Goal: Find contact information: Find contact information

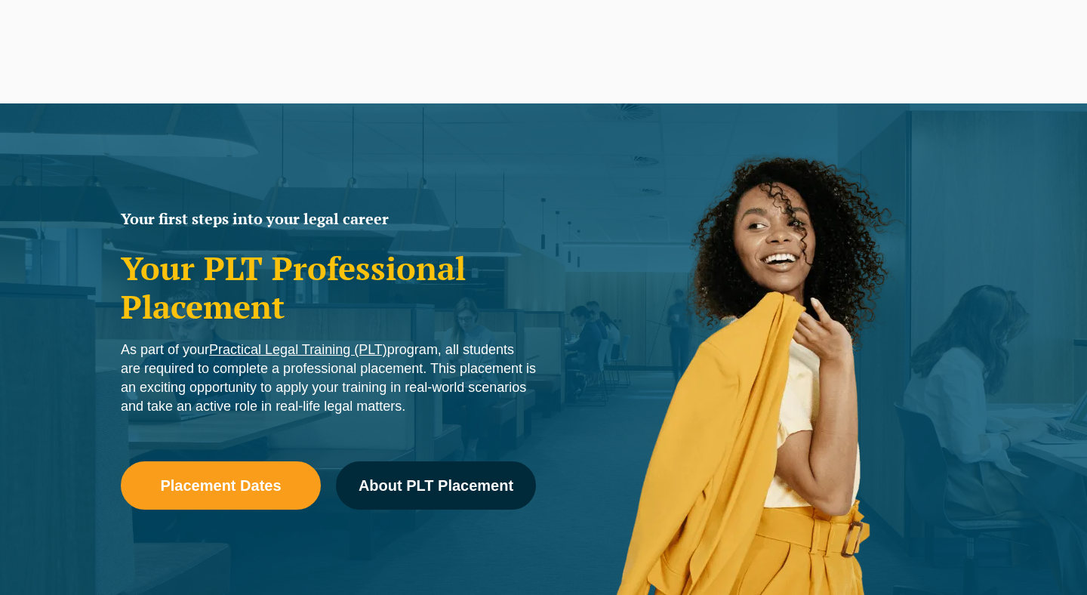
scroll to position [764, 0]
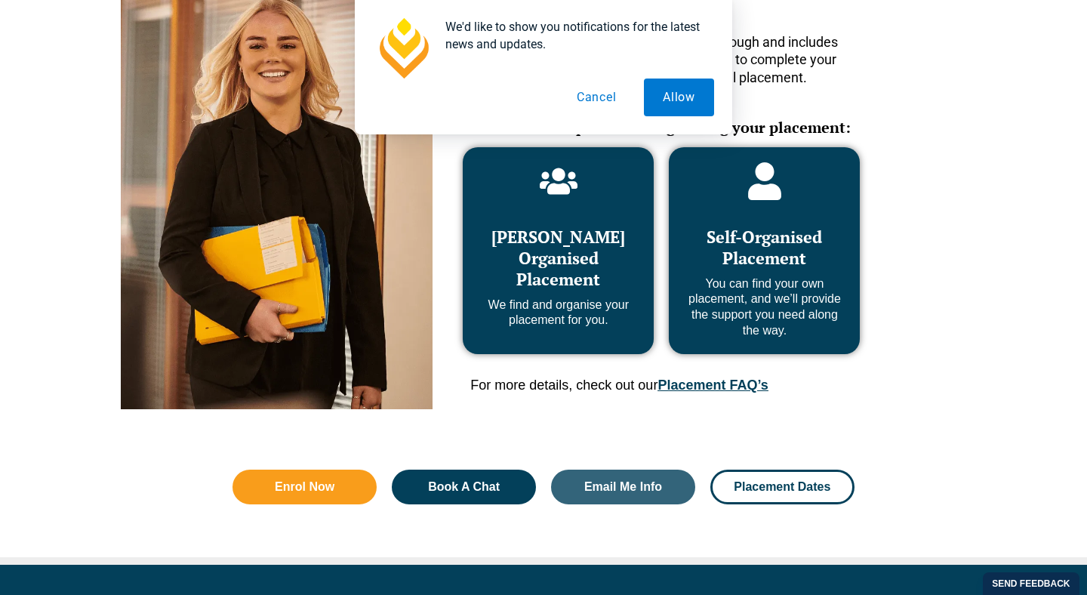
click at [606, 94] on button "Cancel" at bounding box center [597, 98] width 78 height 38
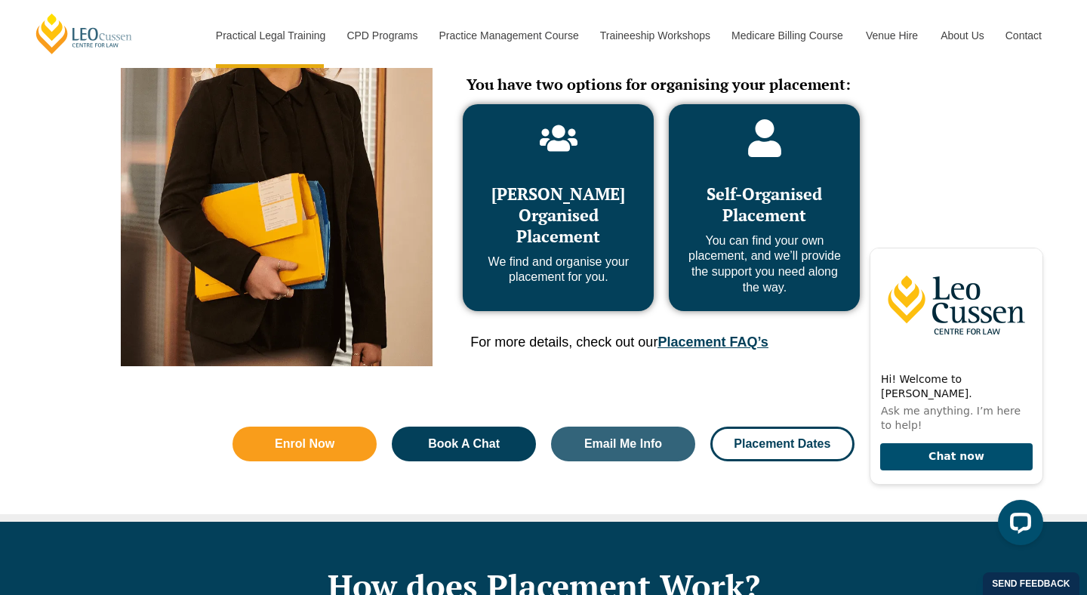
scroll to position [809, 0]
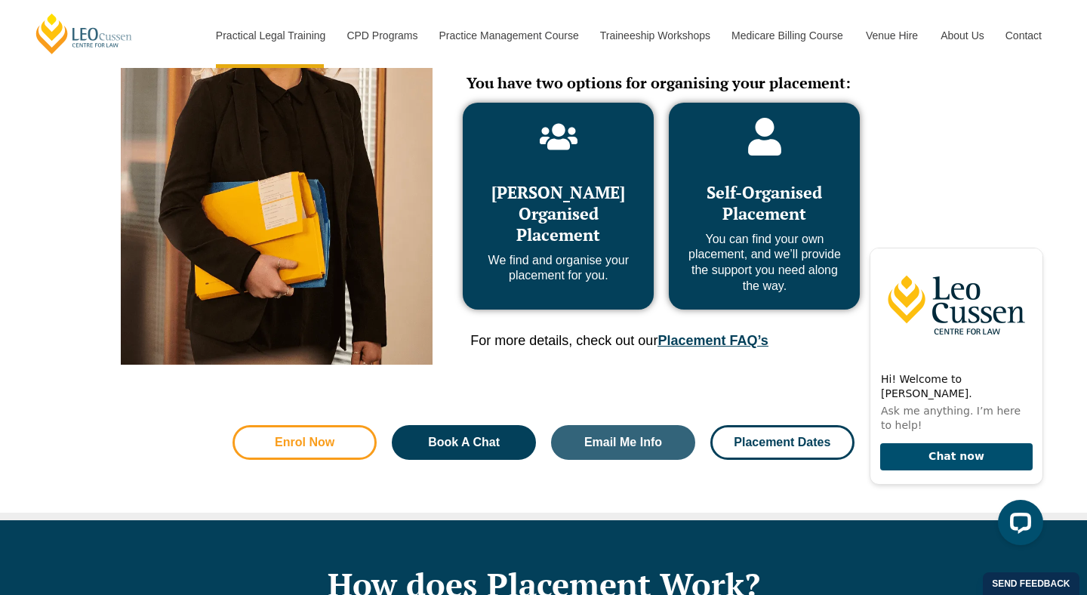
click at [321, 434] on link "Enrol Now" at bounding box center [305, 442] width 144 height 35
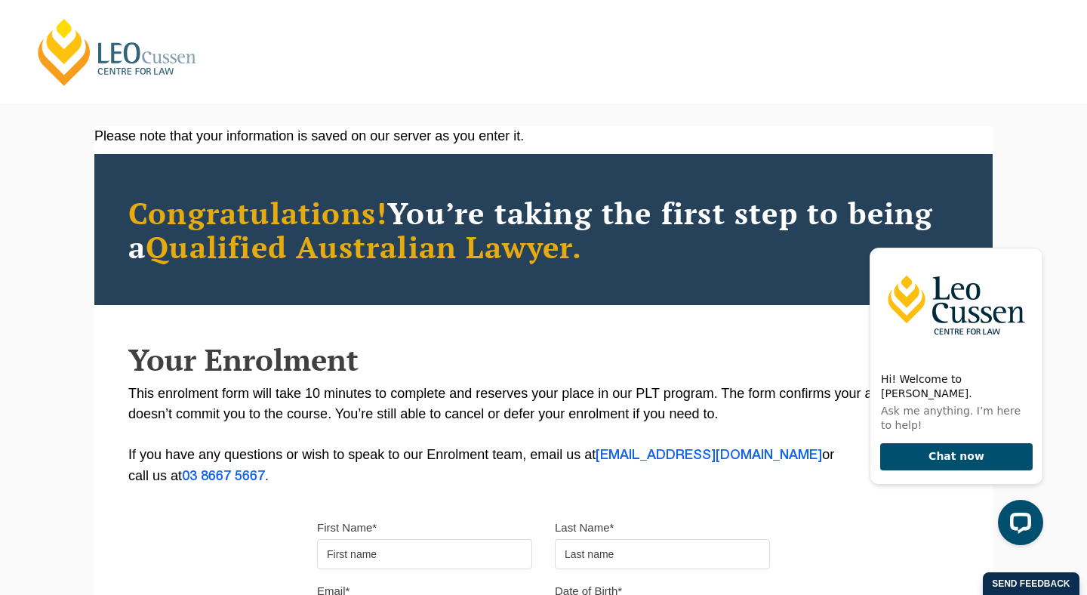
click at [90, 47] on link "[PERSON_NAME] Centre for Law" at bounding box center [117, 52] width 167 height 71
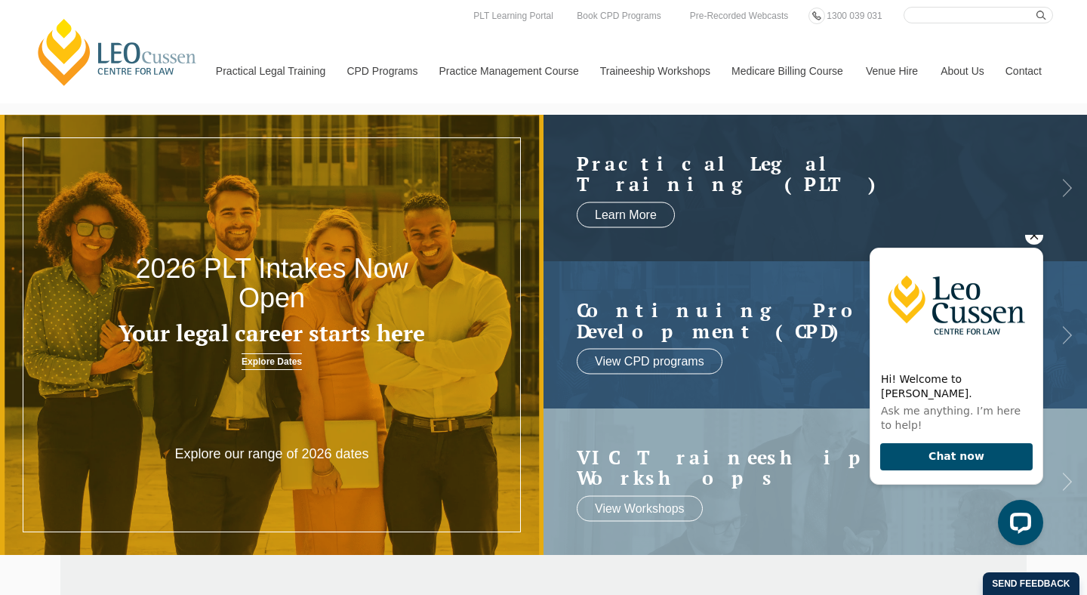
click at [1038, 245] on icon "Hide greeting" at bounding box center [1034, 235] width 18 height 18
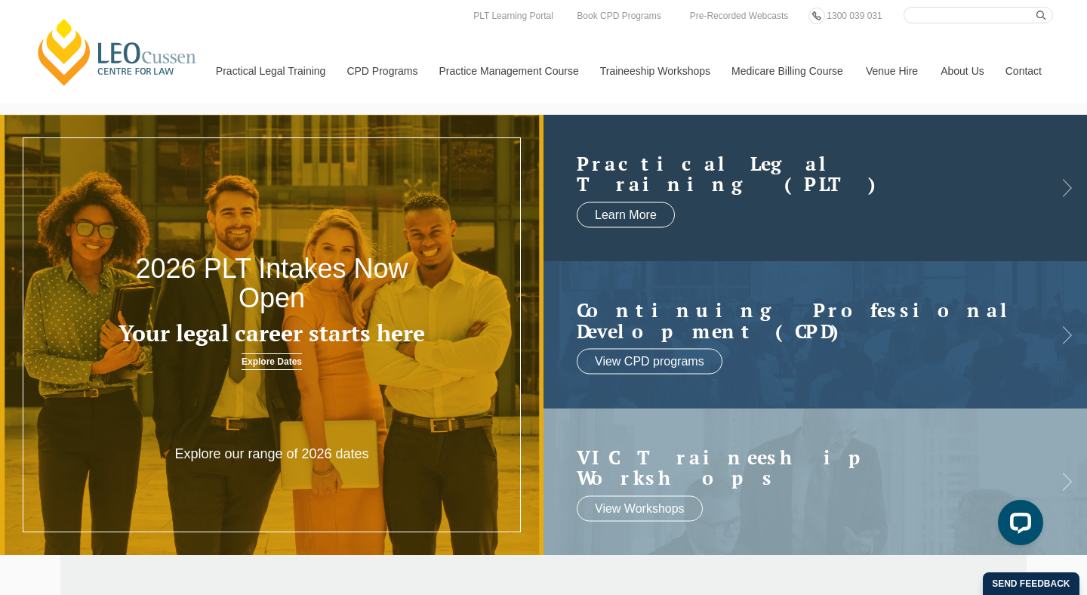
click at [692, 157] on h2 "Practical Legal Training (PLT)" at bounding box center [800, 173] width 447 height 42
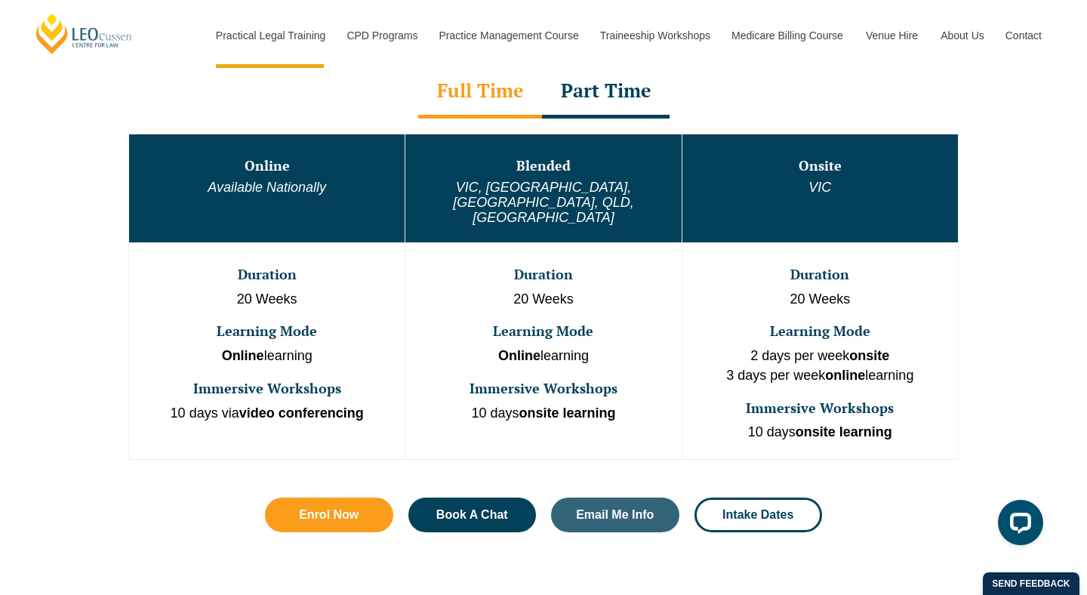
scroll to position [813, 0]
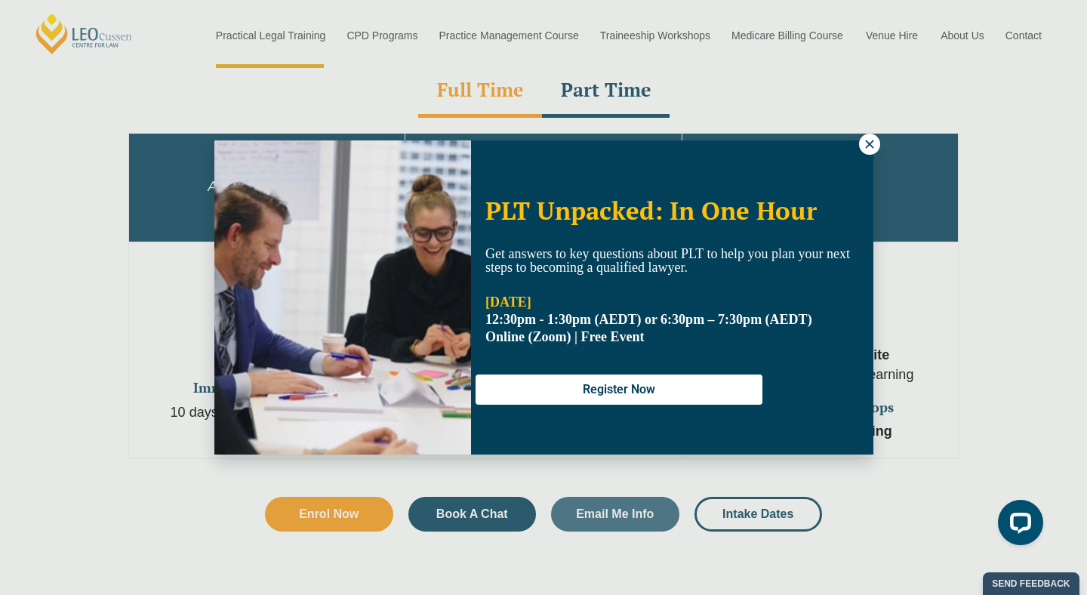
click at [873, 143] on icon at bounding box center [870, 144] width 14 height 14
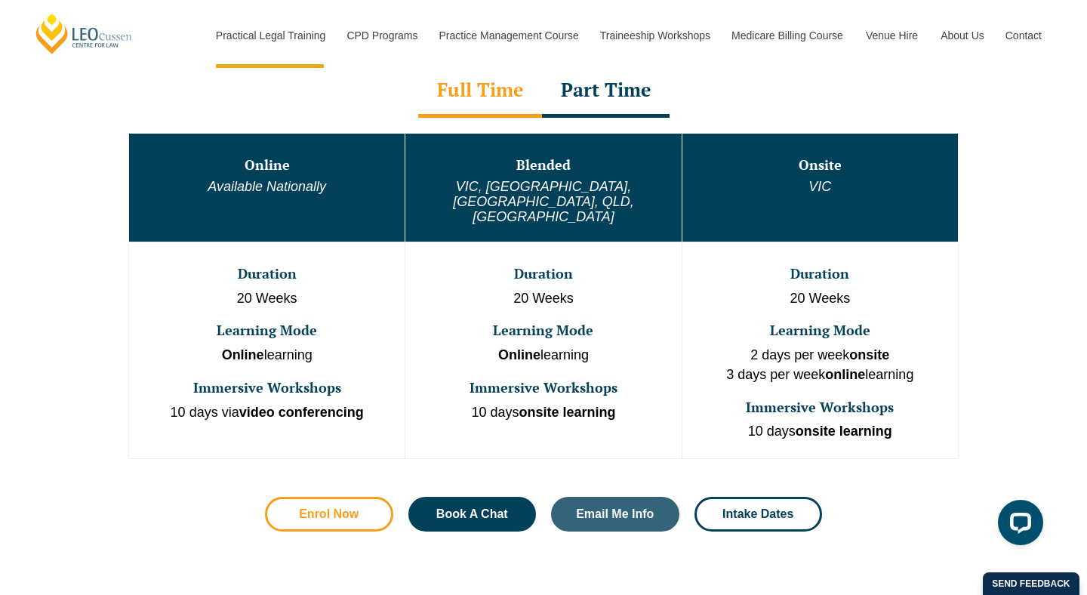
click at [350, 508] on span "Enrol Now" at bounding box center [329, 514] width 60 height 12
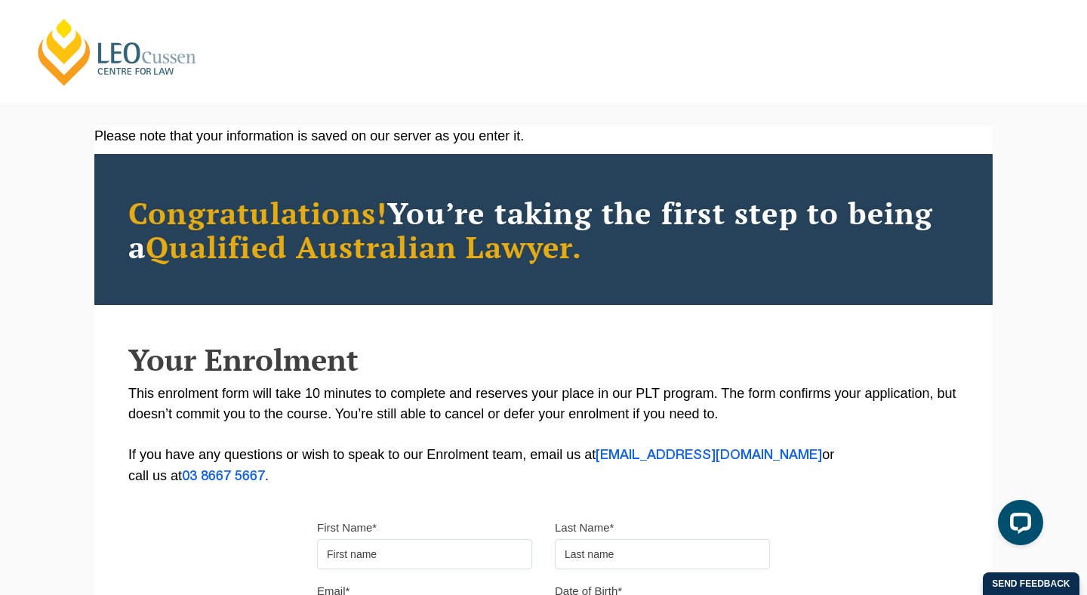
click at [125, 69] on link "[PERSON_NAME] Centre for Law" at bounding box center [117, 52] width 167 height 71
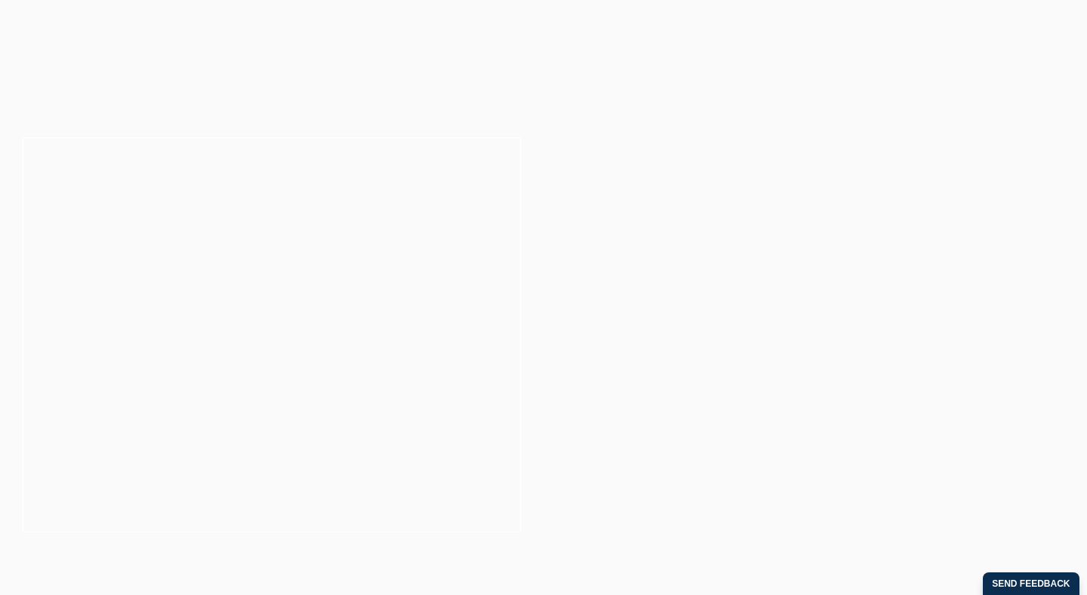
click at [350, 331] on link "Concurrent Study" at bounding box center [315, 331] width 209 height 12
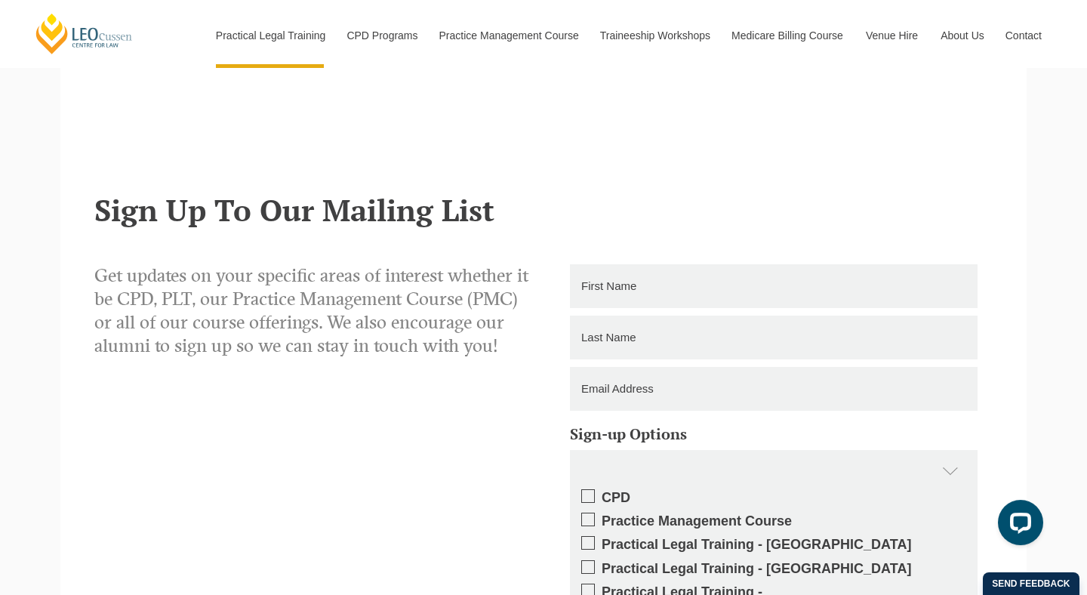
scroll to position [1461, 0]
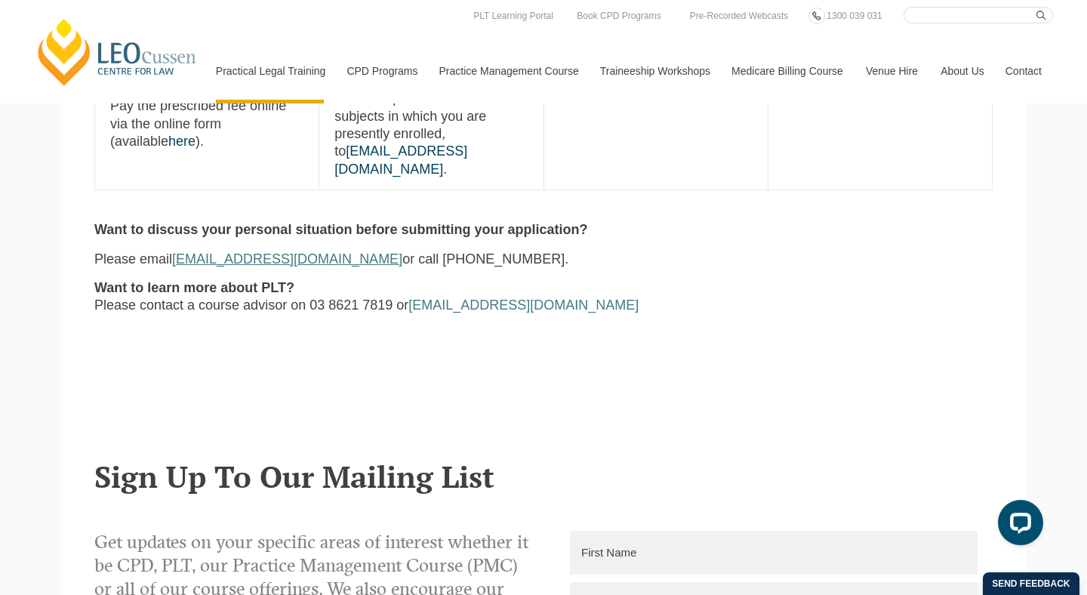
click at [331, 251] on link "[EMAIL_ADDRESS][DOMAIN_NAME]" at bounding box center [287, 258] width 230 height 15
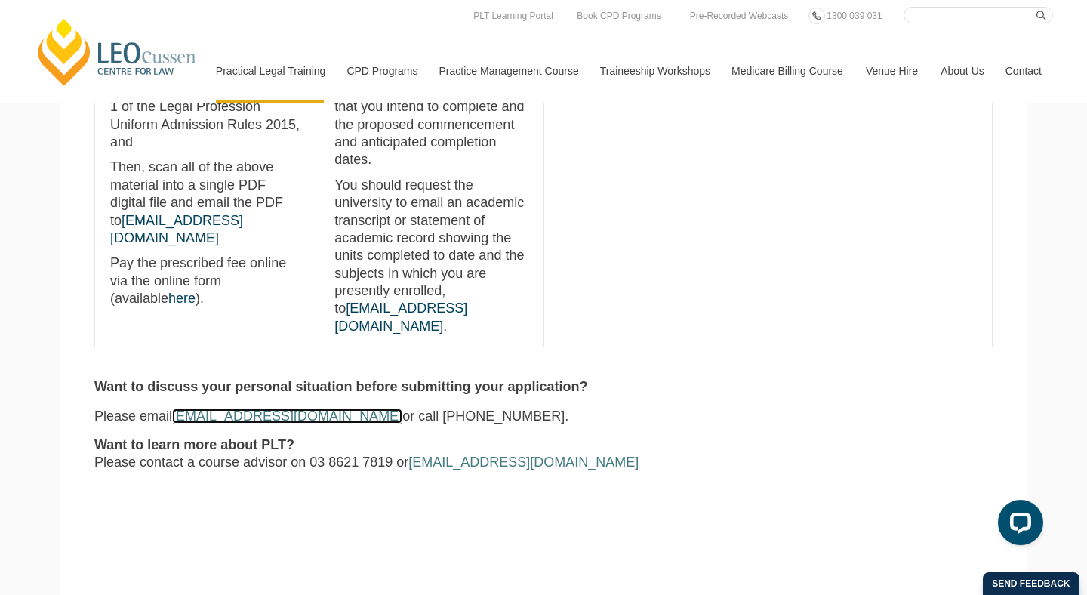
scroll to position [1295, 0]
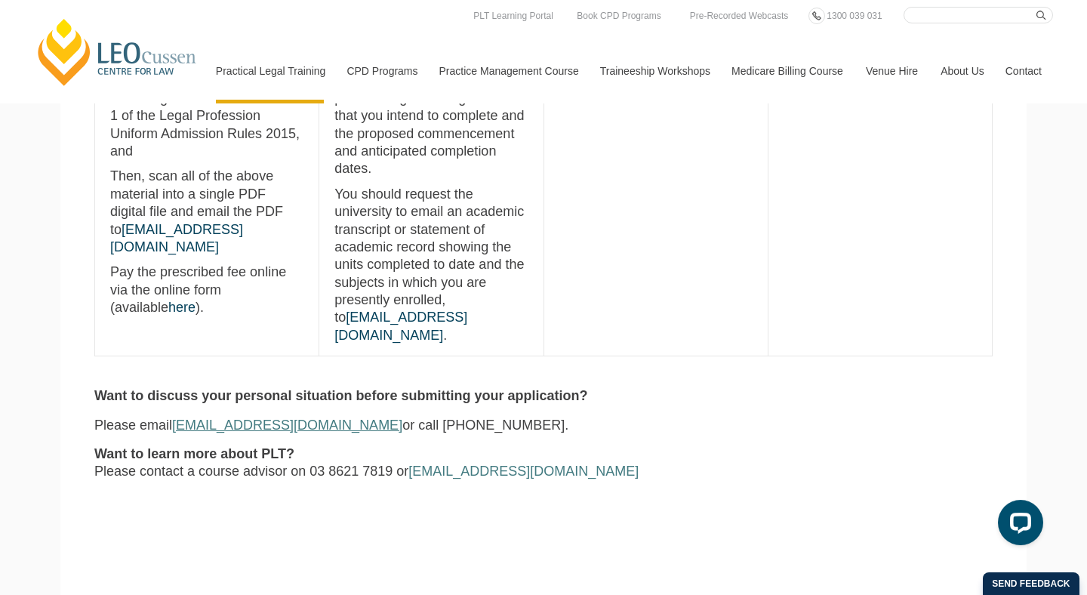
drag, startPoint x: 171, startPoint y: 338, endPoint x: 341, endPoint y: 335, distance: 170.6
click at [341, 417] on p "Please email [EMAIL_ADDRESS][DOMAIN_NAME] or call [PHONE_NUMBER]." at bounding box center [543, 425] width 898 height 17
copy p "[EMAIL_ADDRESS][DOMAIN_NAME]"
